Goal: Information Seeking & Learning: Learn about a topic

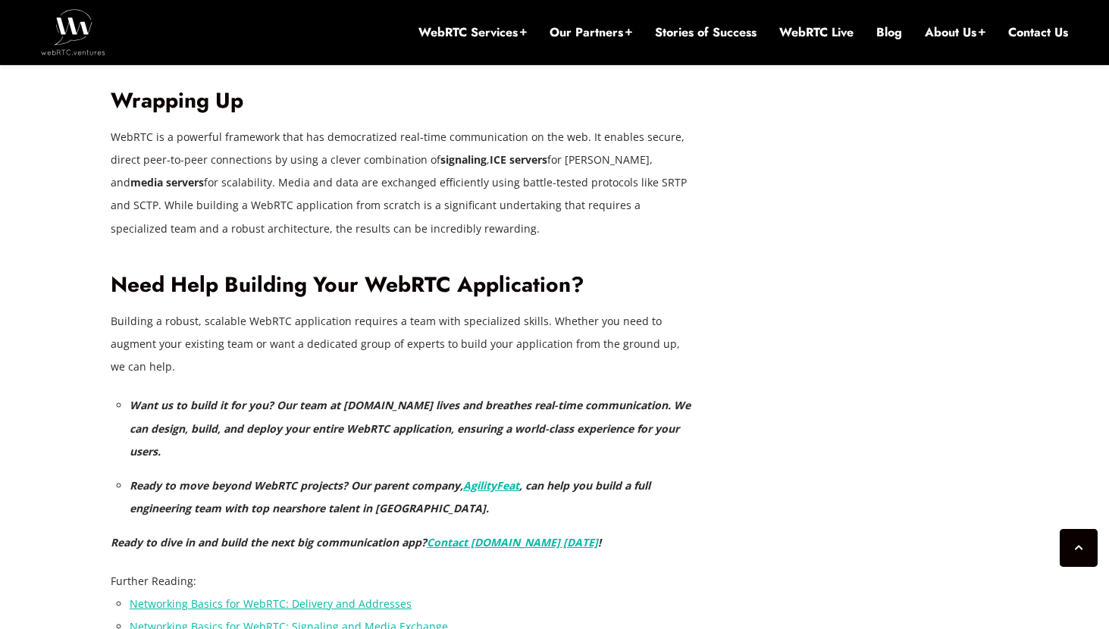
scroll to position [6660, 0]
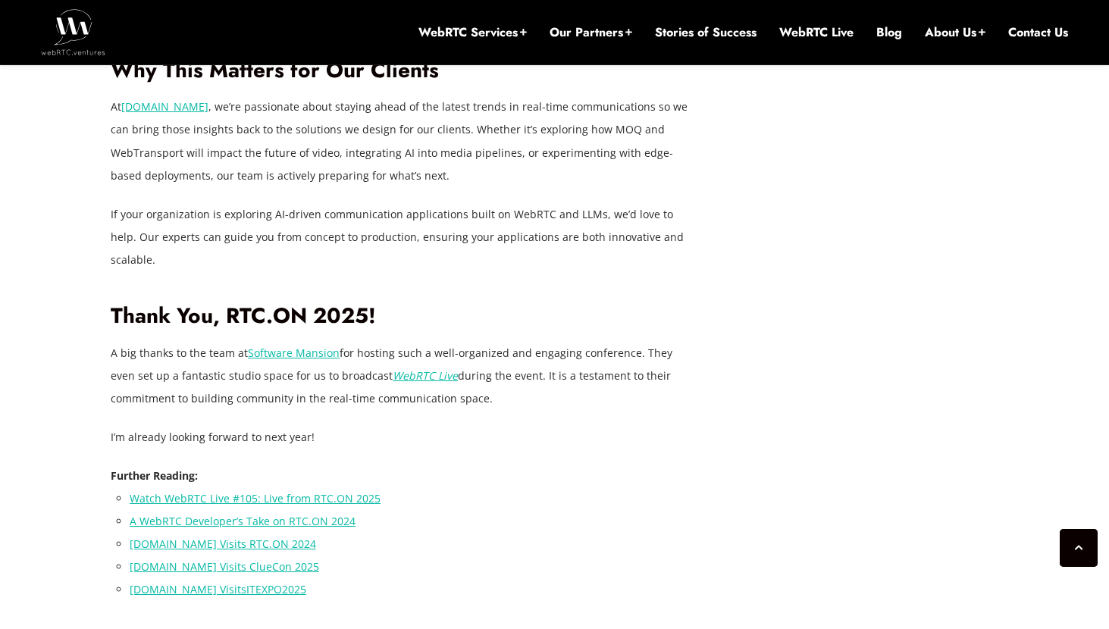
scroll to position [2341, 0]
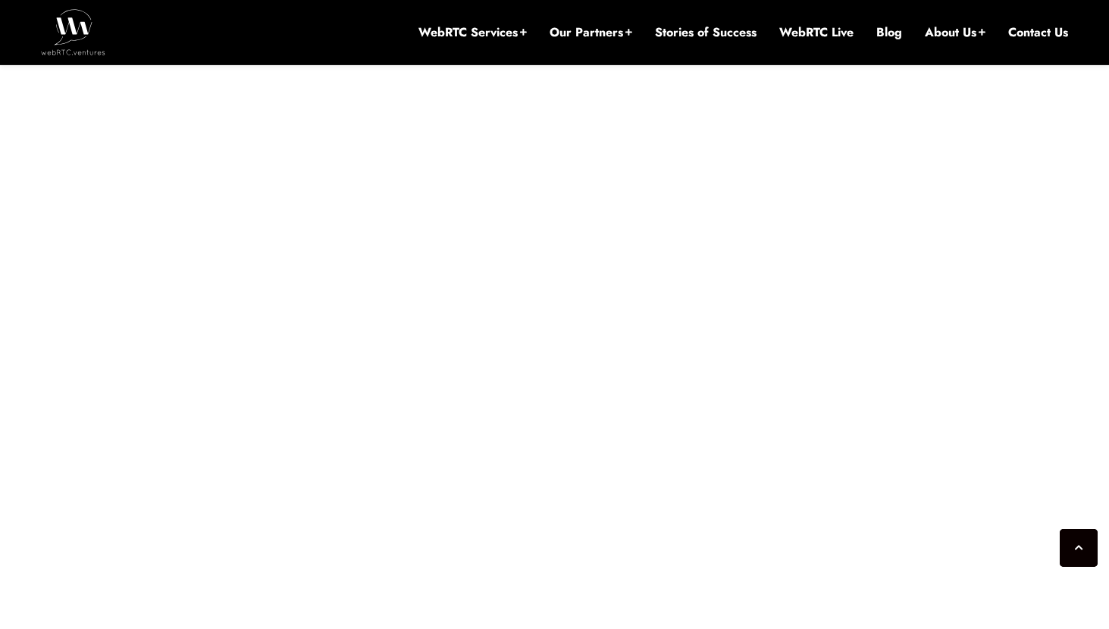
scroll to position [3298, 0]
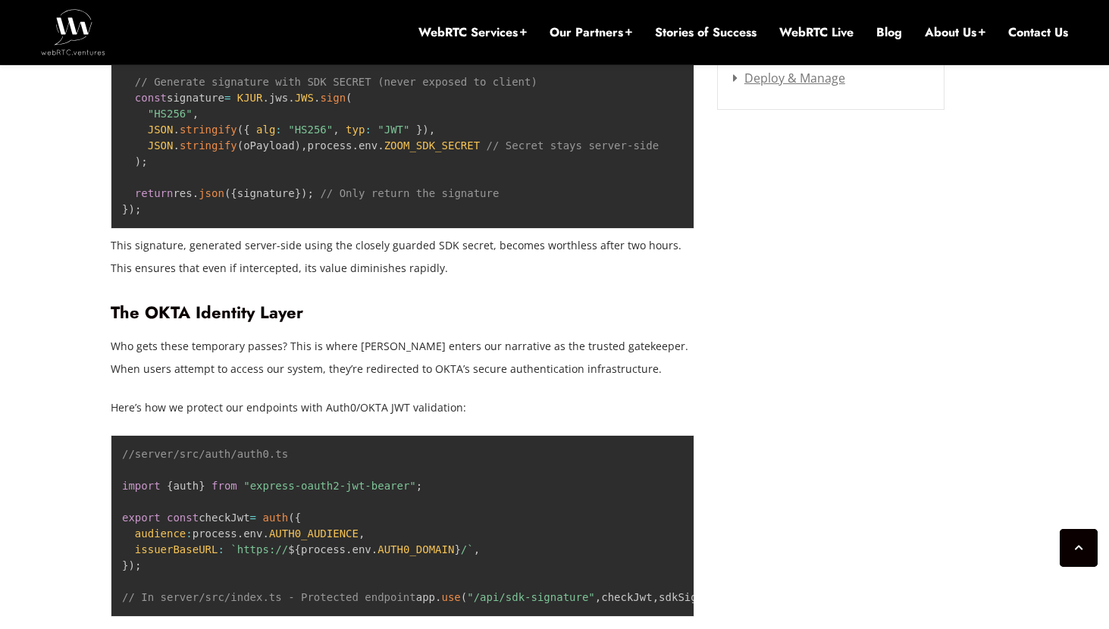
scroll to position [2508, 0]
